Goal: Feedback & Contribution: Submit feedback/report problem

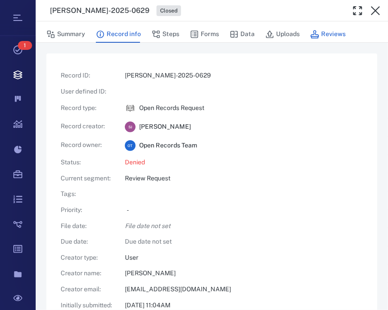
click at [325, 34] on button "Reviews" at bounding box center [327, 34] width 35 height 17
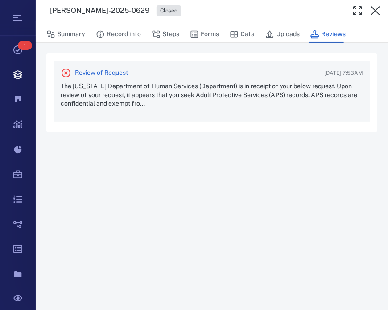
click at [239, 99] on p "The [US_STATE] Department of Human Services (Department) is in receipt of your …" at bounding box center [212, 95] width 302 height 26
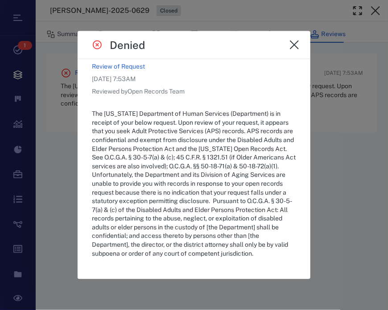
scroll to position [20, 0]
click at [294, 44] on icon "close" at bounding box center [294, 45] width 9 height 9
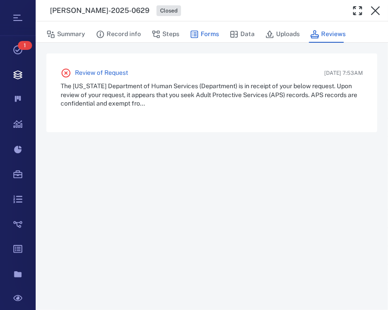
click at [200, 29] on button "Forms" at bounding box center [204, 34] width 29 height 17
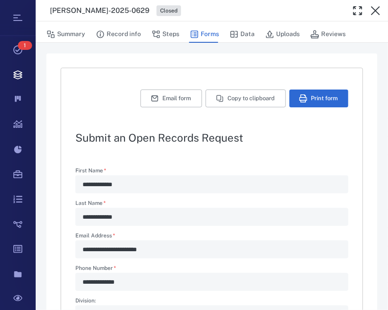
type textarea "*"
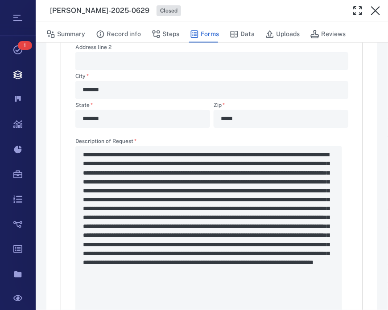
scroll to position [342, 0]
